Goal: Information Seeking & Learning: Check status

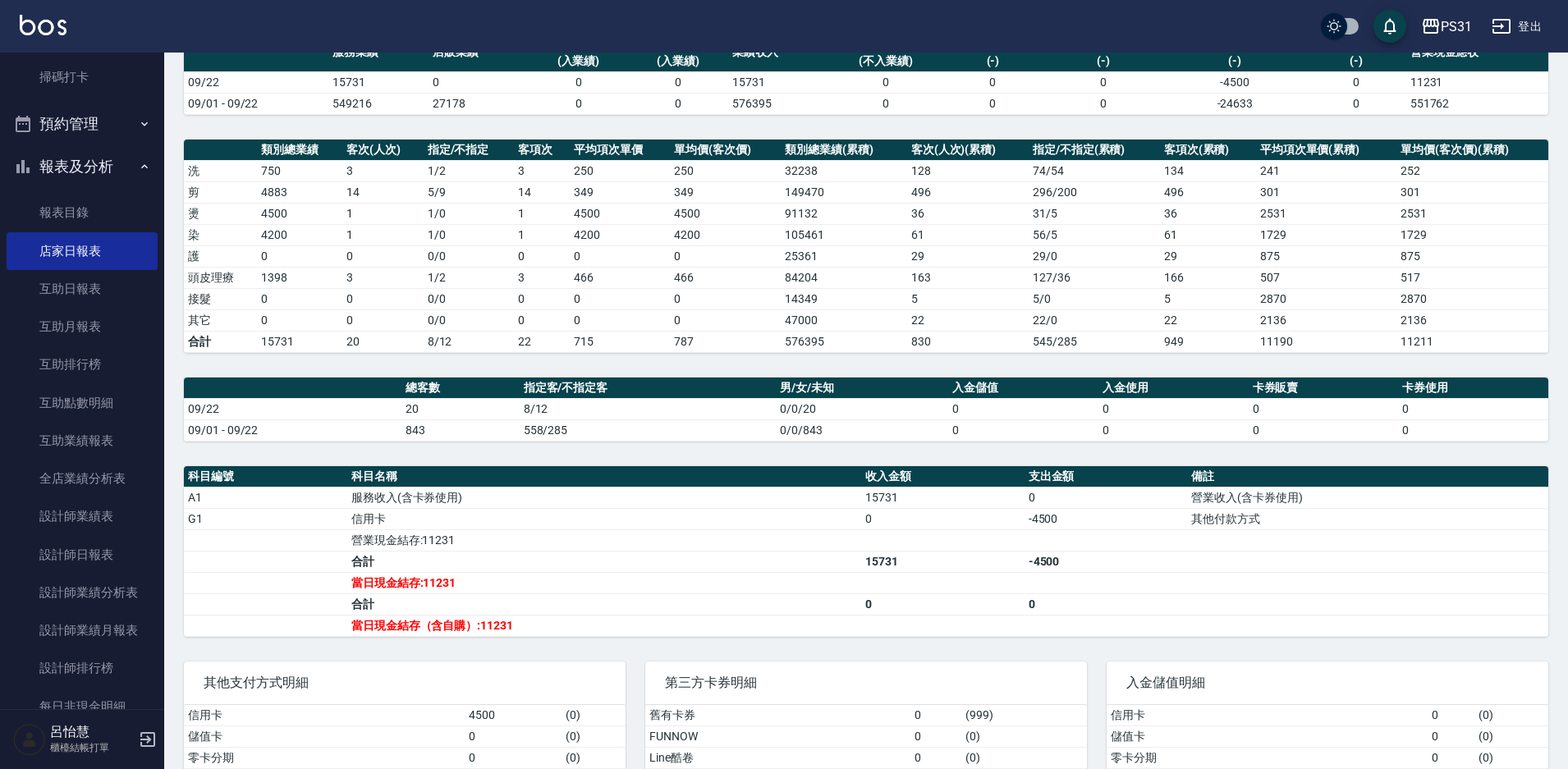
scroll to position [286, 0]
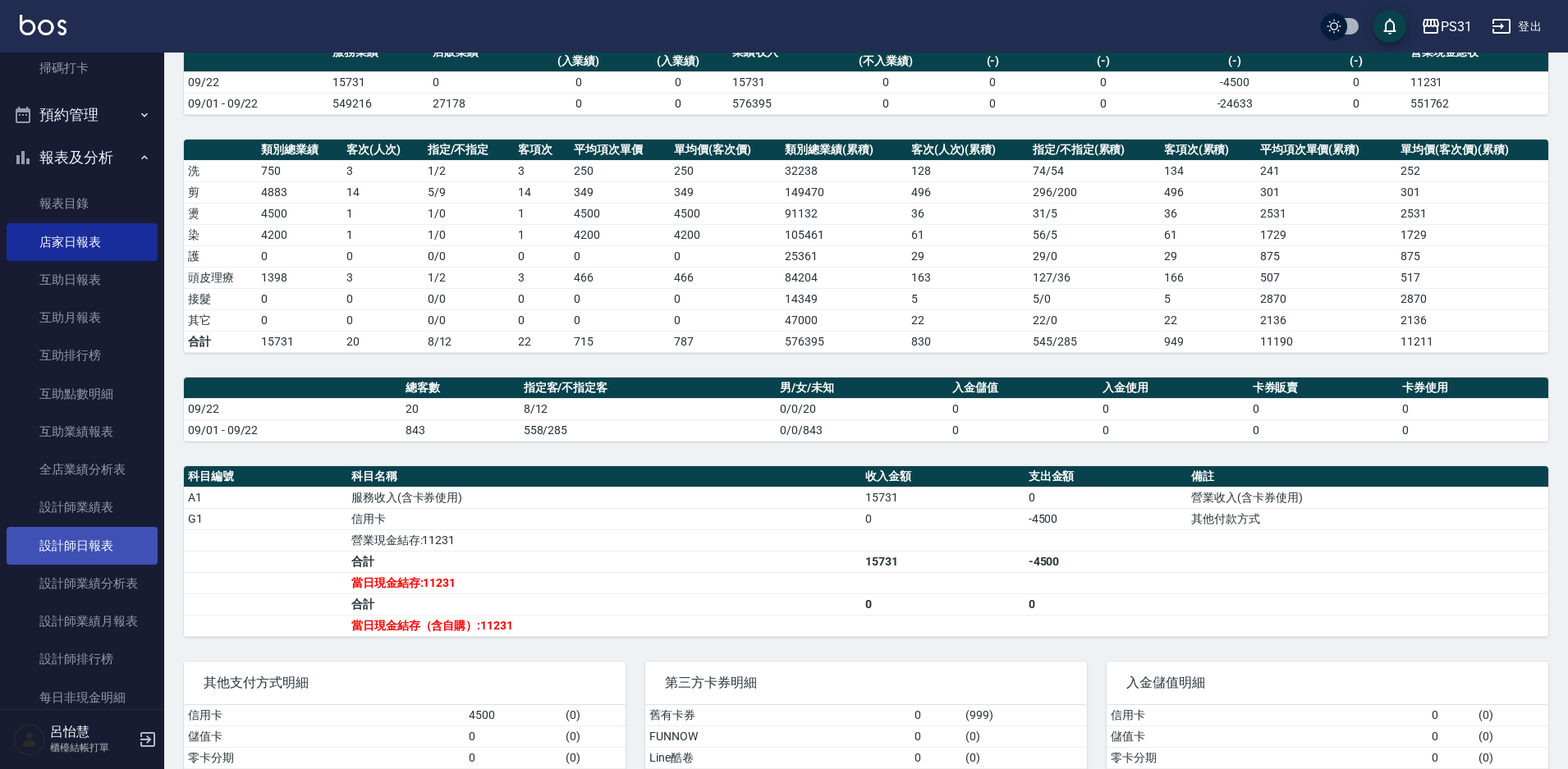
click at [72, 544] on link "設計師日報表" at bounding box center [82, 545] width 151 height 38
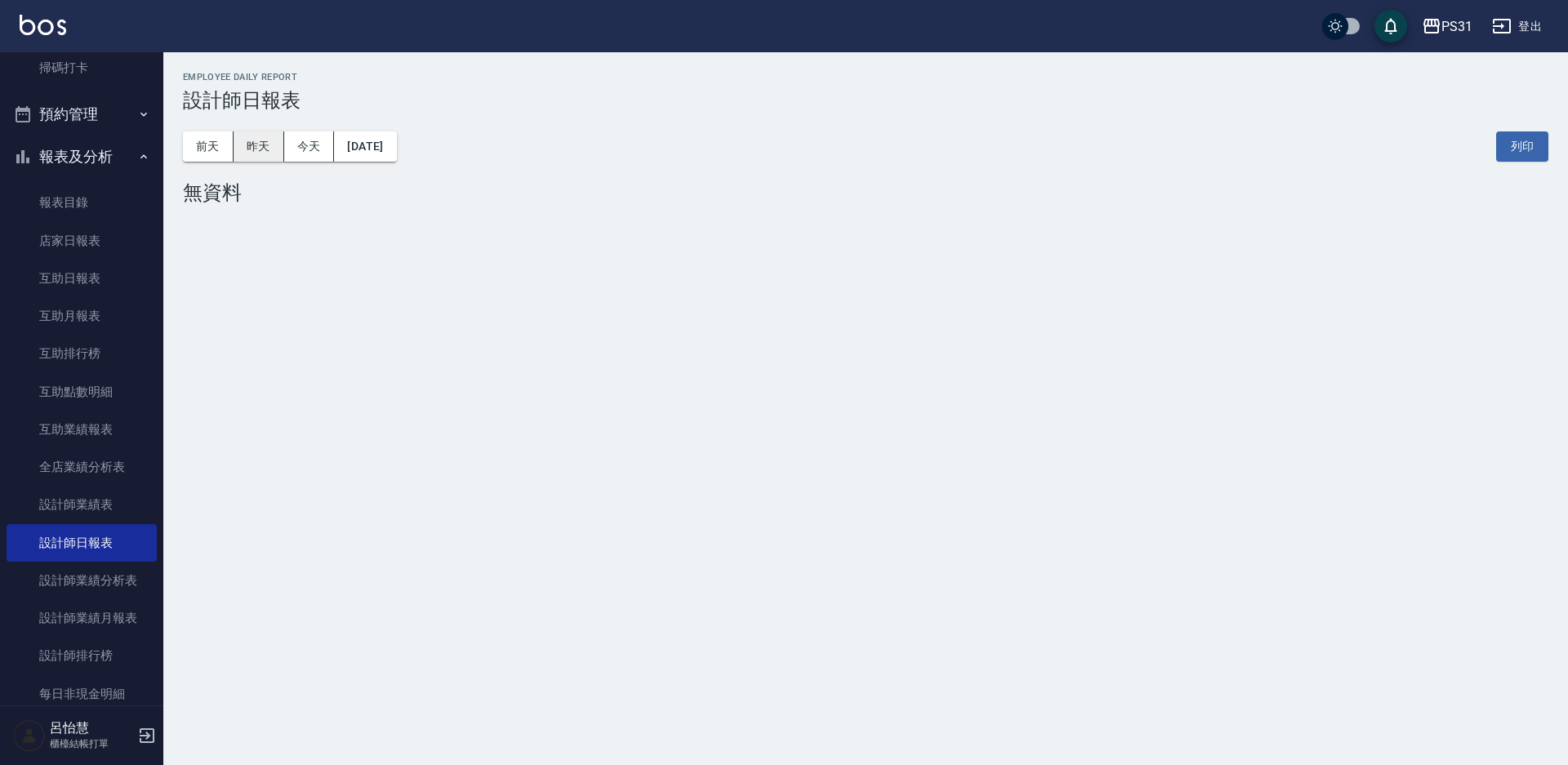
click at [241, 143] on button "昨天" at bounding box center [259, 147] width 50 height 30
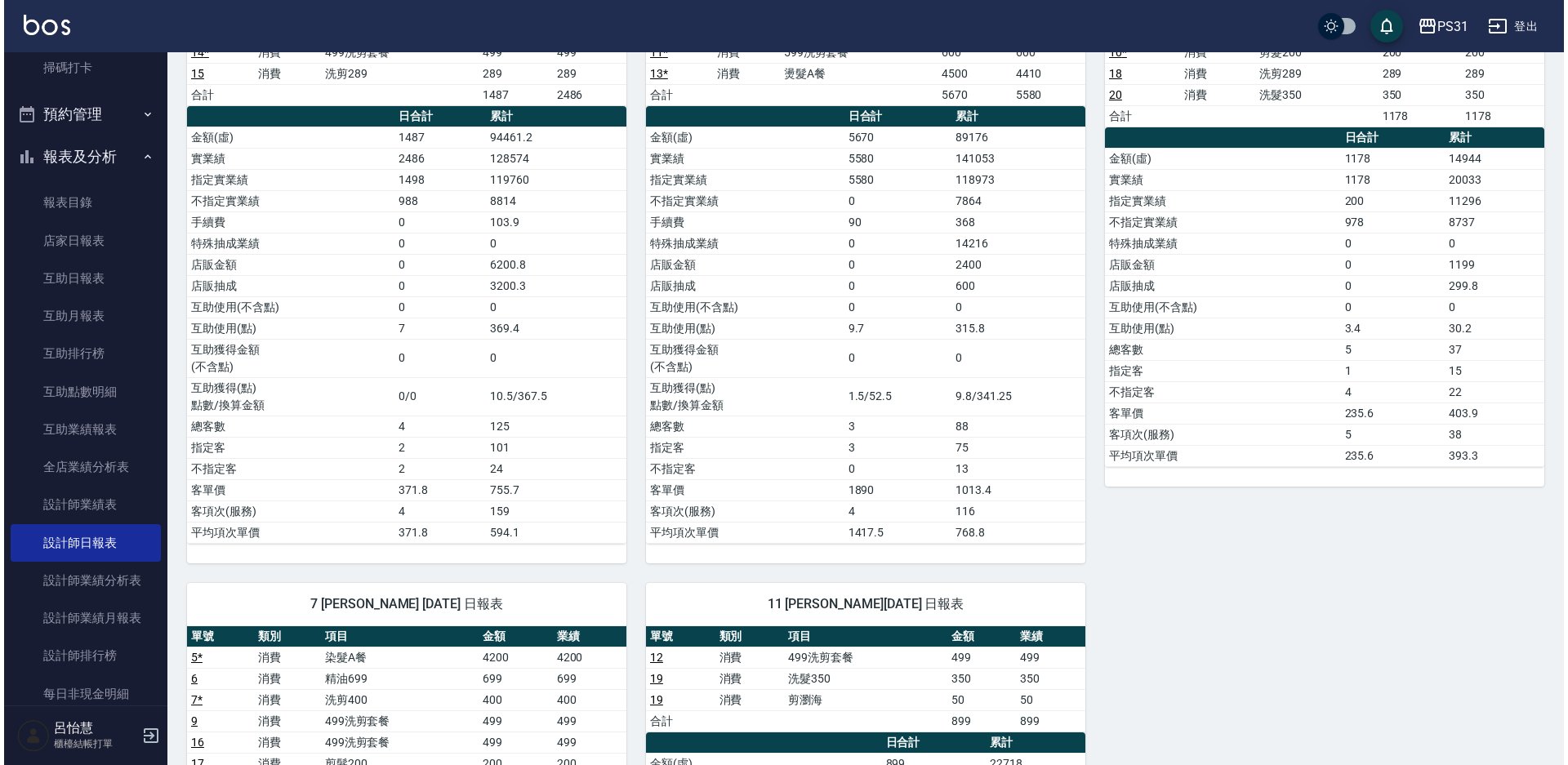
scroll to position [79, 0]
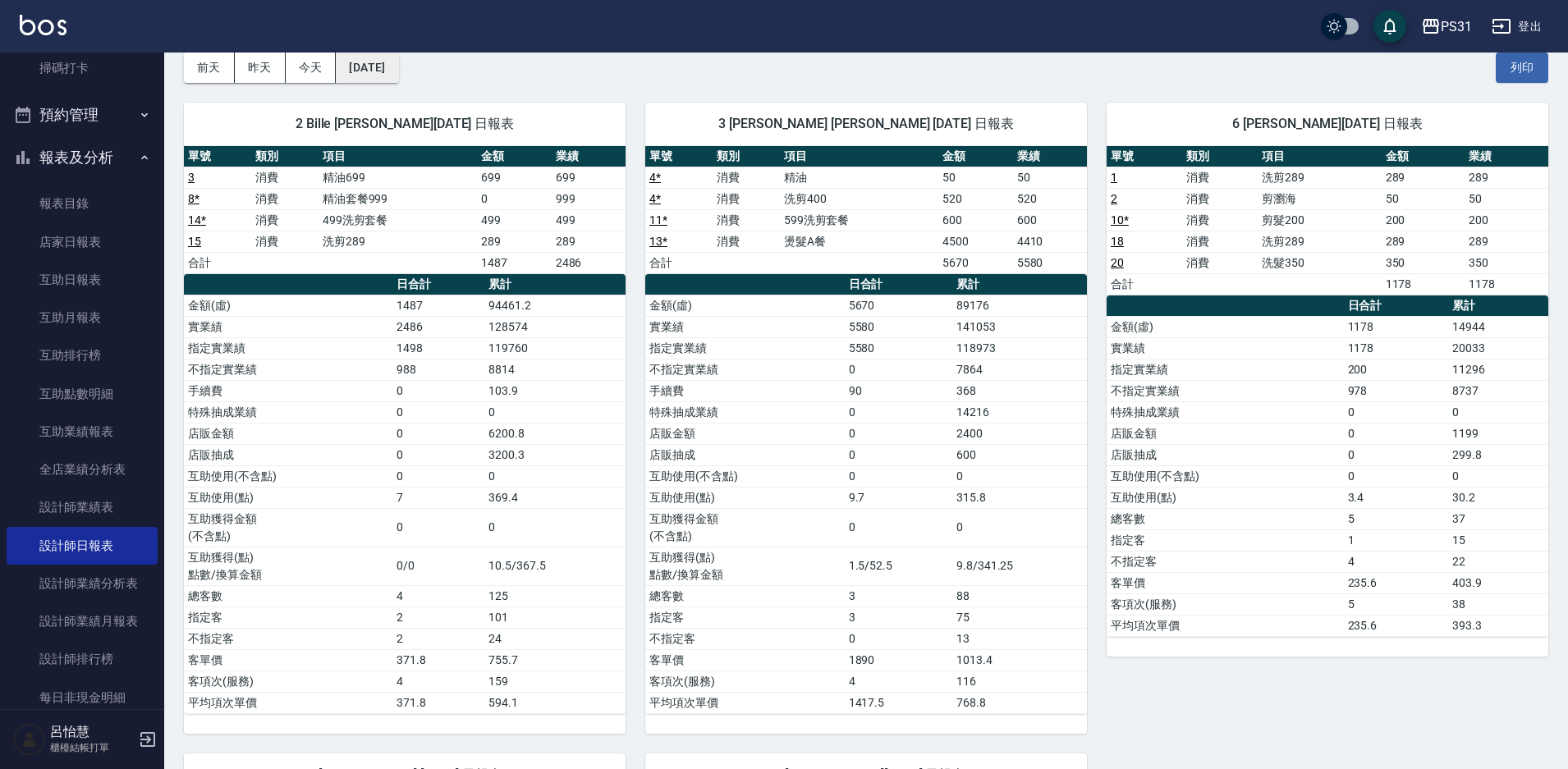
click at [399, 60] on button "[DATE]" at bounding box center [367, 68] width 62 height 30
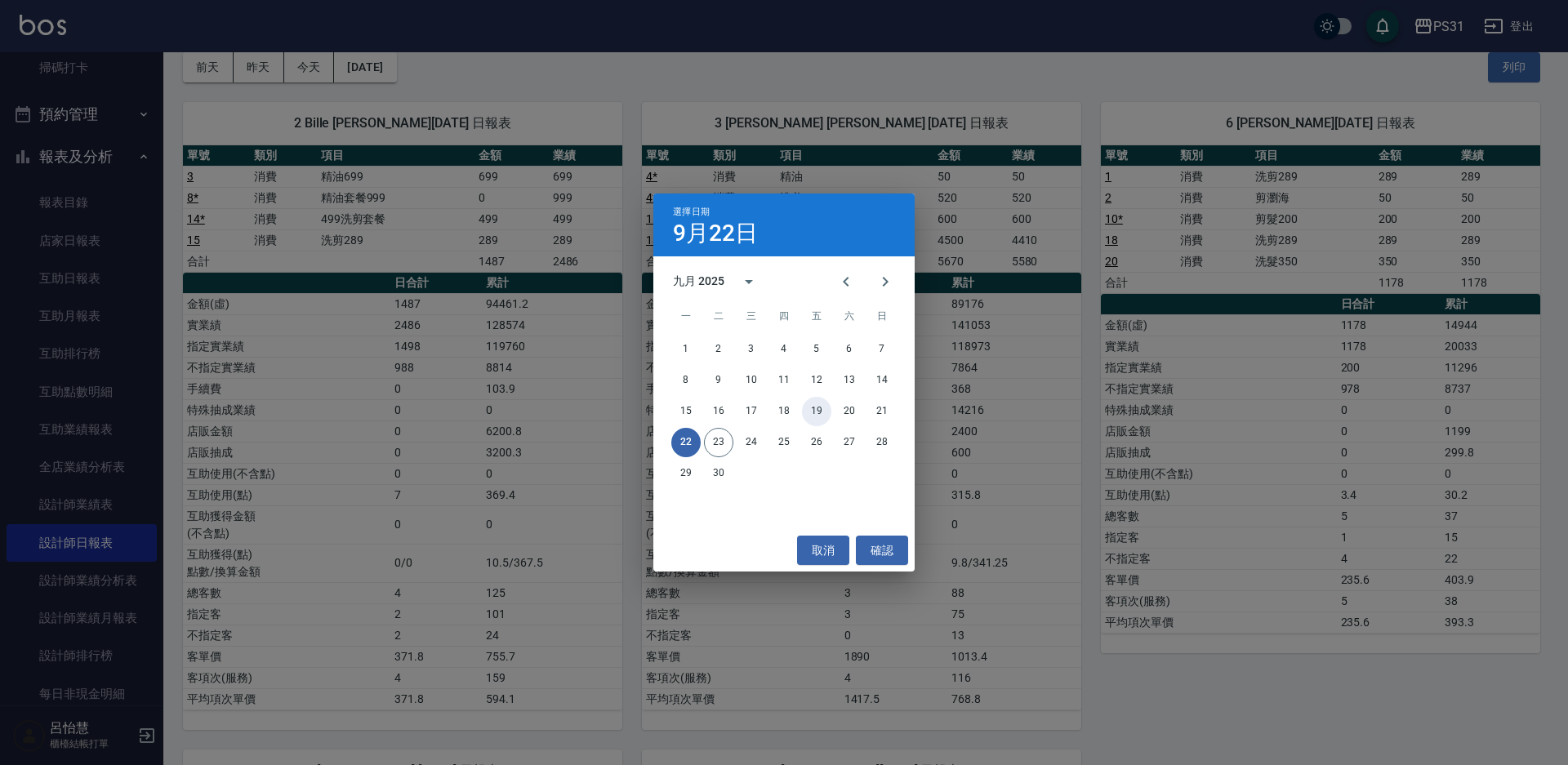
click at [822, 410] on button "19" at bounding box center [816, 411] width 29 height 29
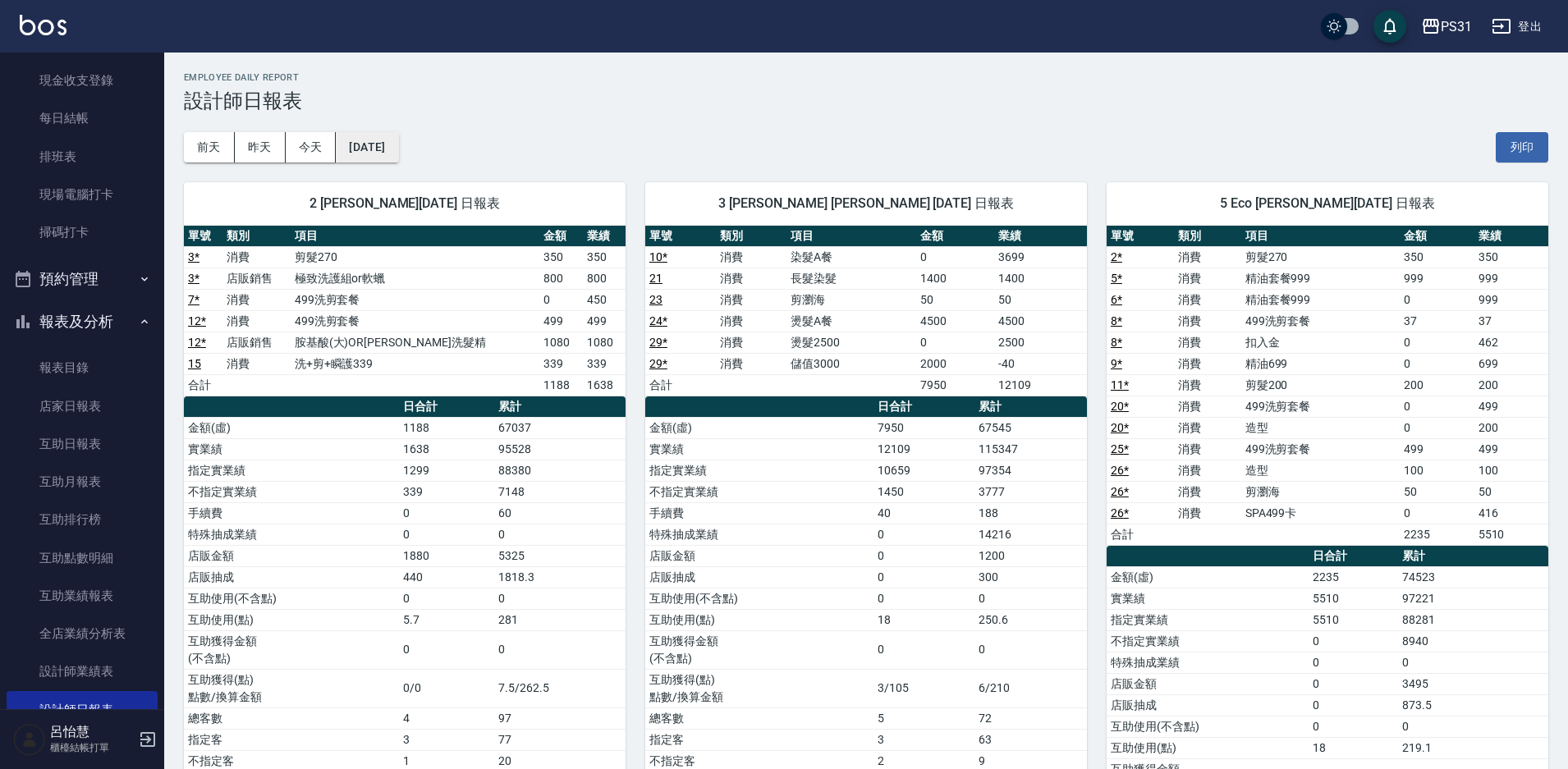
click at [399, 159] on button "2025/09/19" at bounding box center [367, 148] width 62 height 30
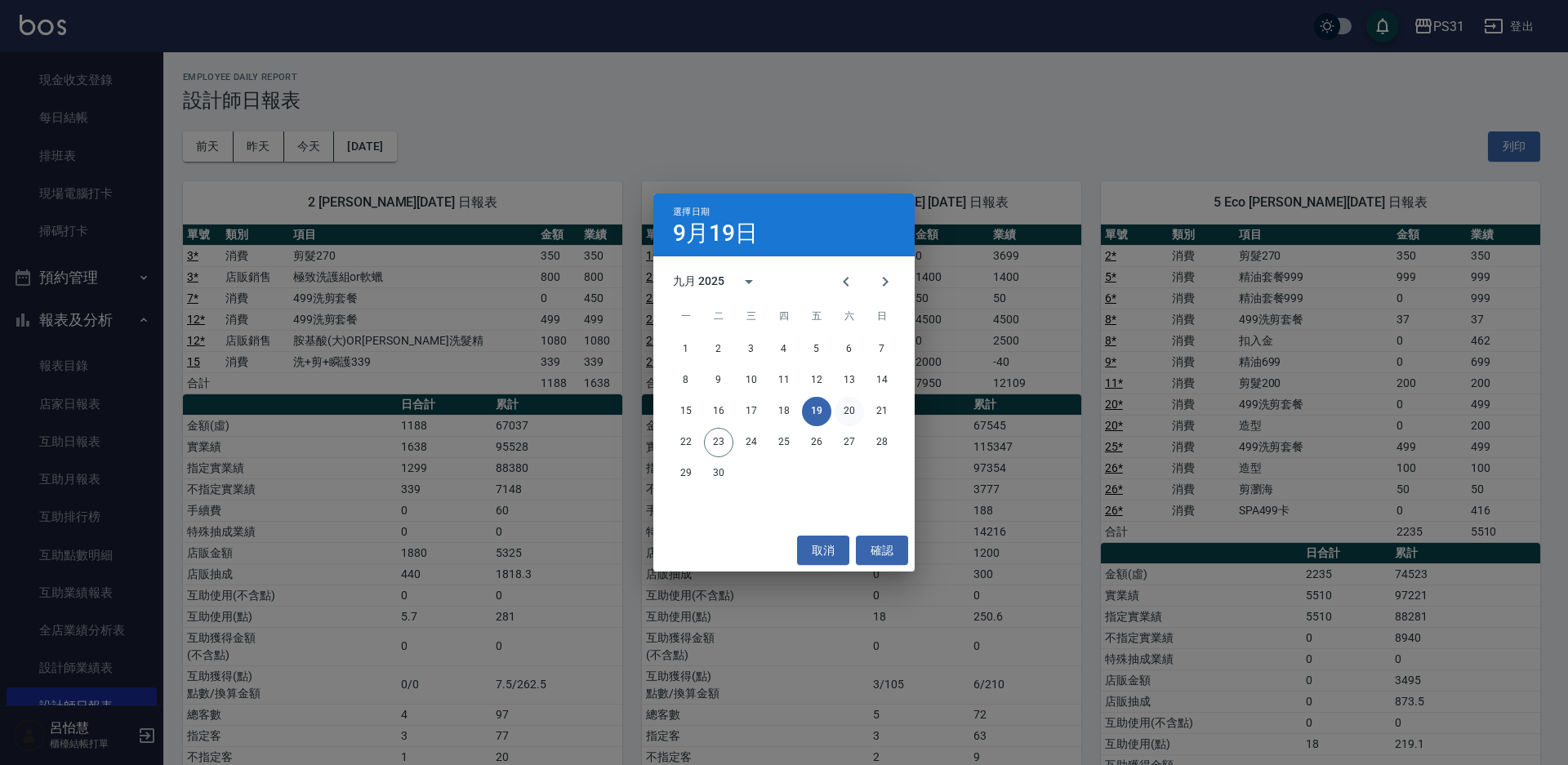
click at [849, 421] on button "20" at bounding box center [849, 411] width 29 height 29
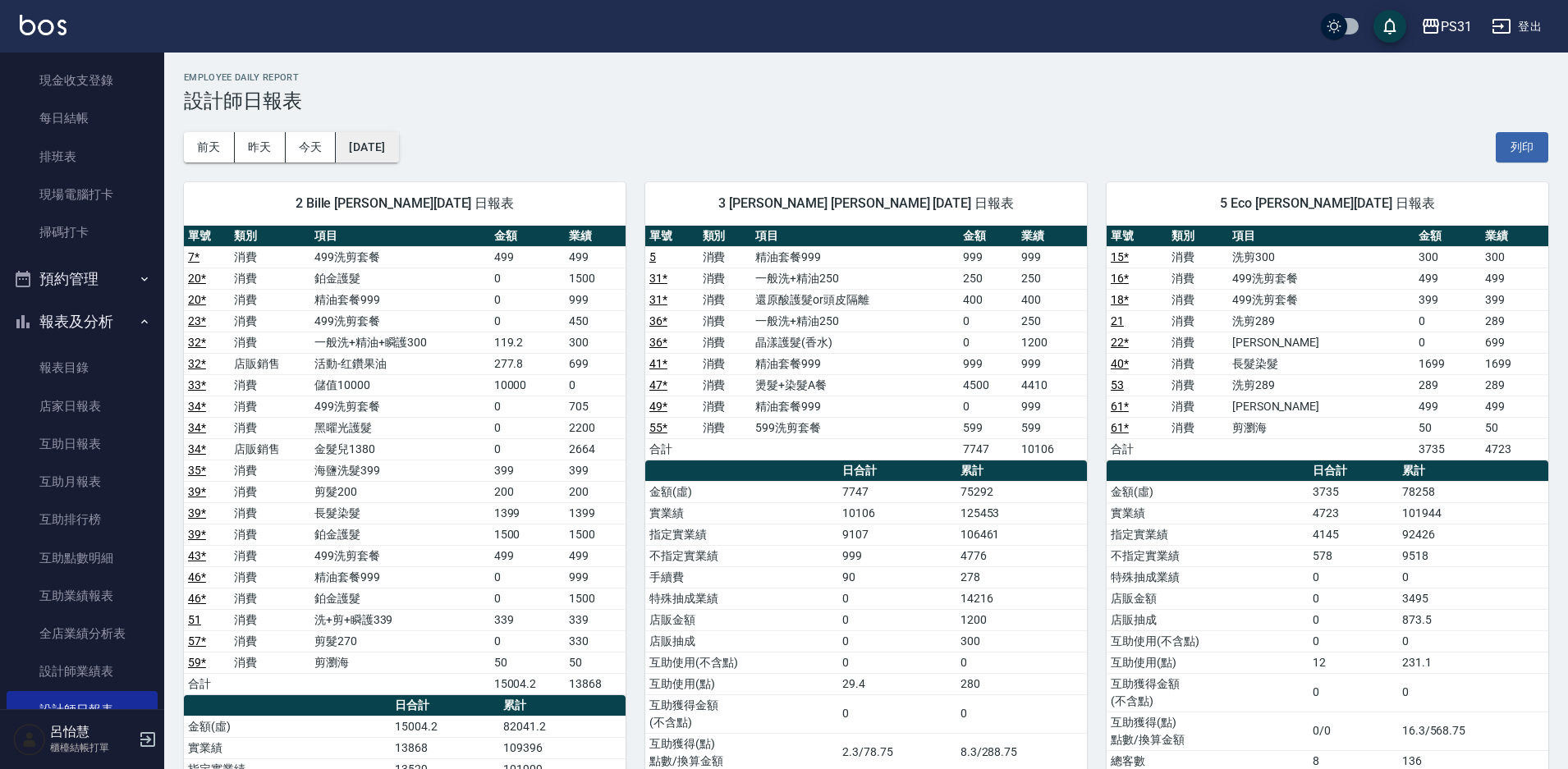
click at [388, 154] on button "2025/09/20" at bounding box center [367, 148] width 62 height 30
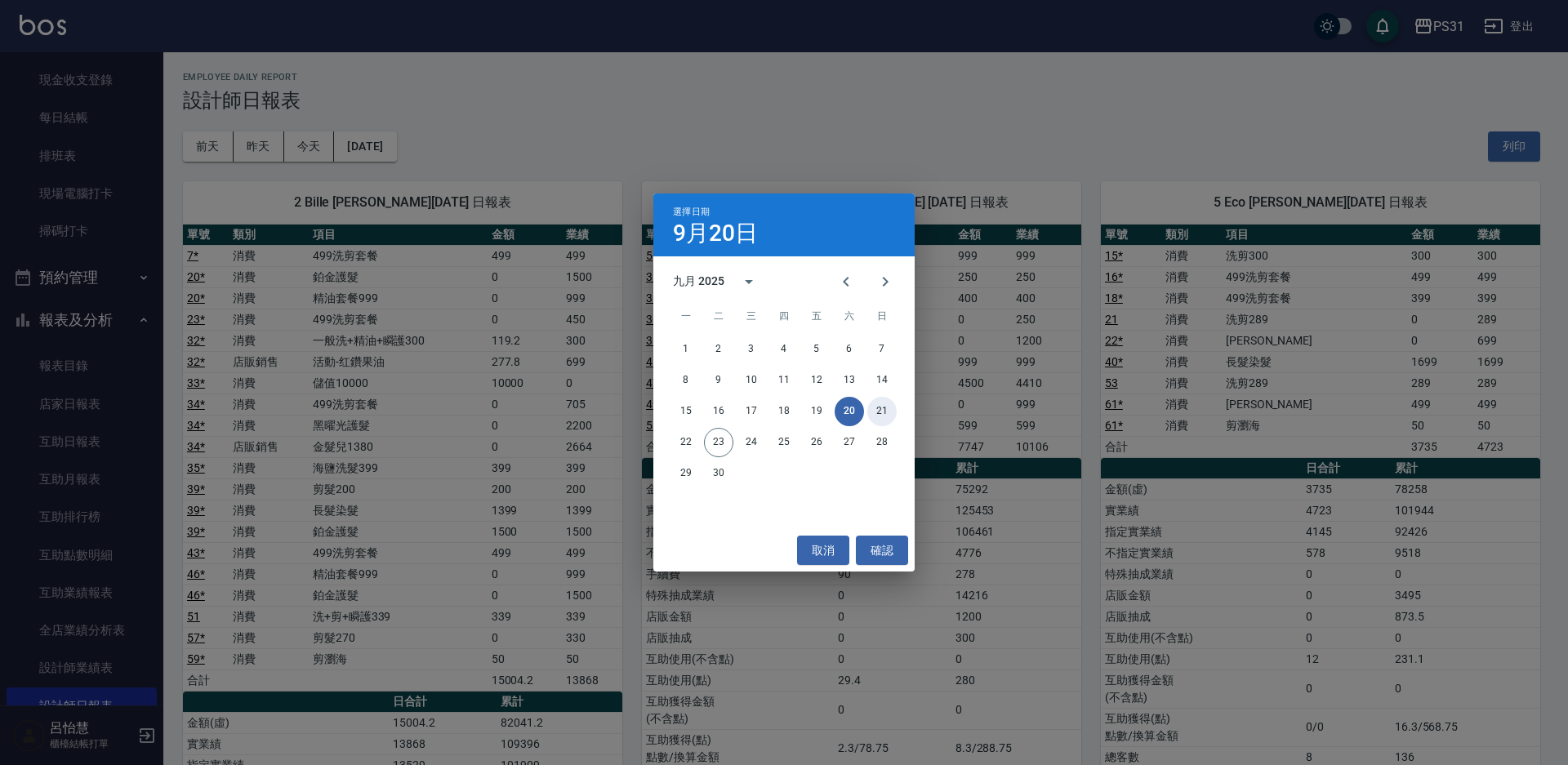
click at [880, 411] on button "21" at bounding box center [882, 411] width 29 height 29
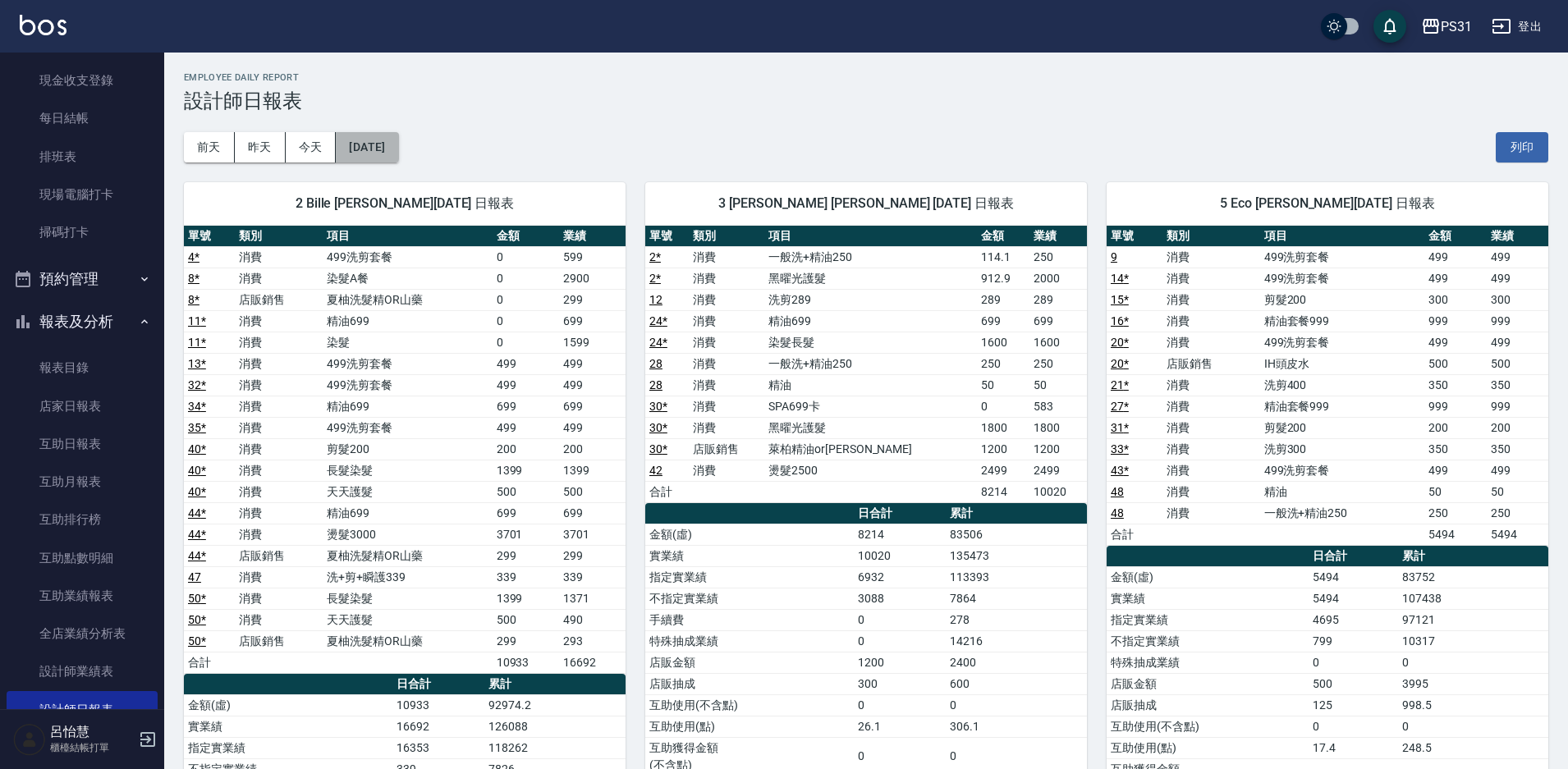
click at [399, 142] on button "2025/09/21" at bounding box center [367, 148] width 62 height 30
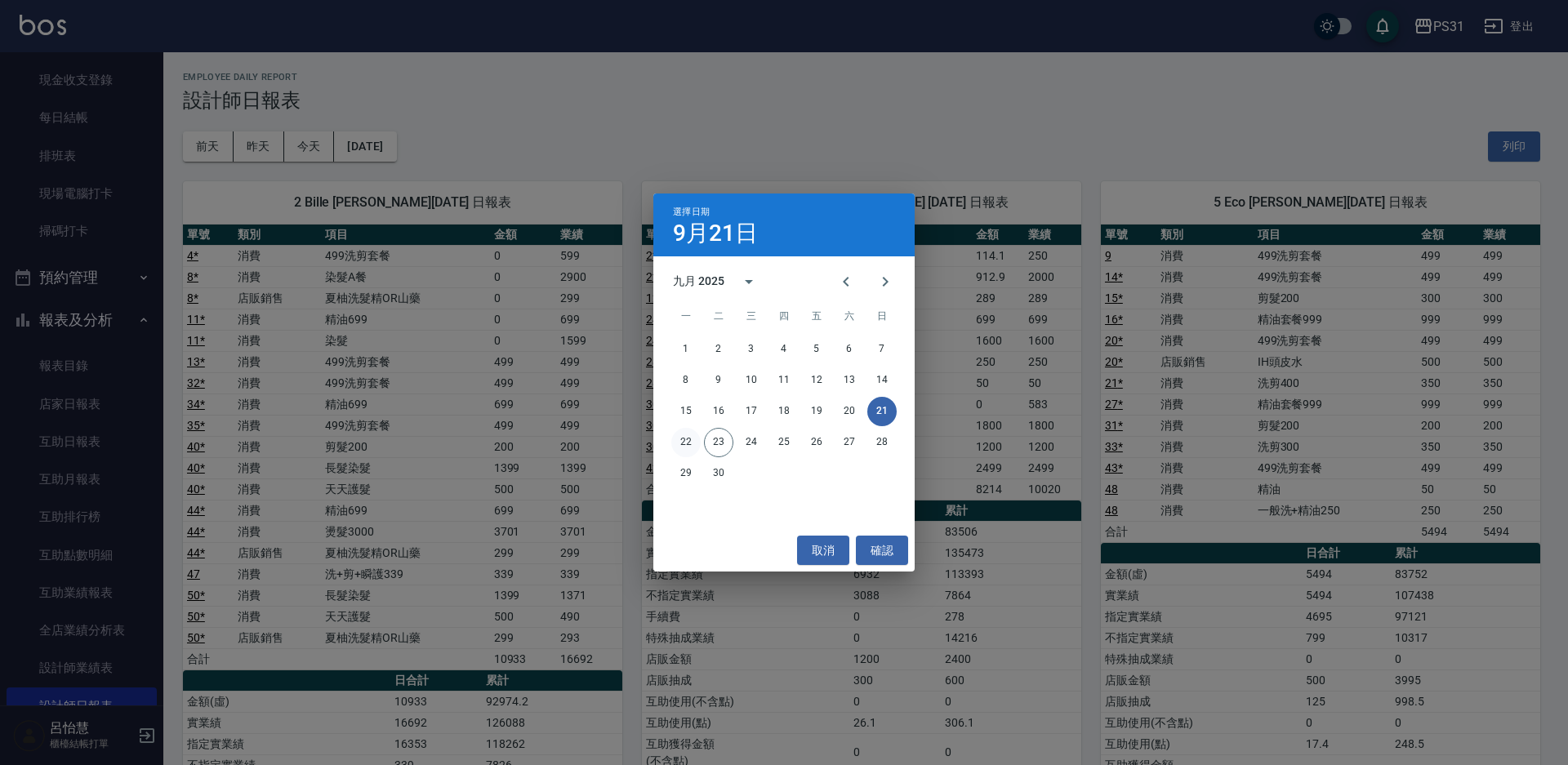
click at [684, 439] on button "22" at bounding box center [685, 443] width 29 height 29
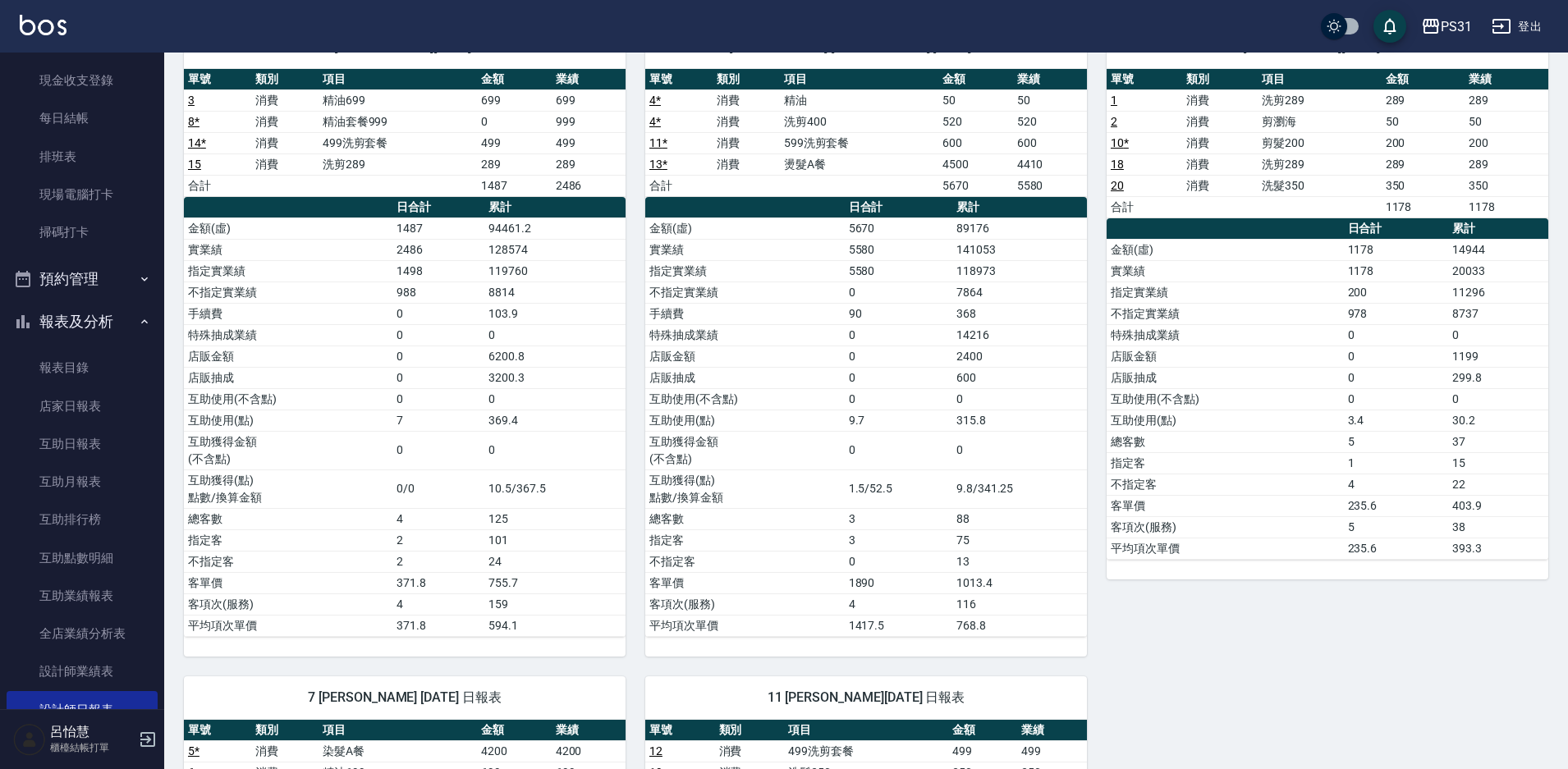
scroll to position [79, 0]
